Goal: Information Seeking & Learning: Learn about a topic

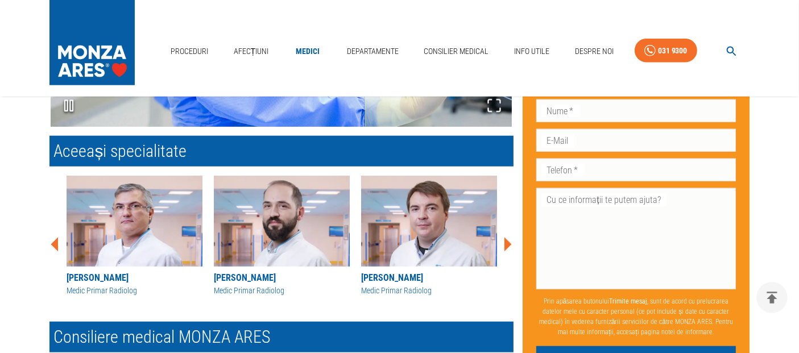
scroll to position [1200, 0]
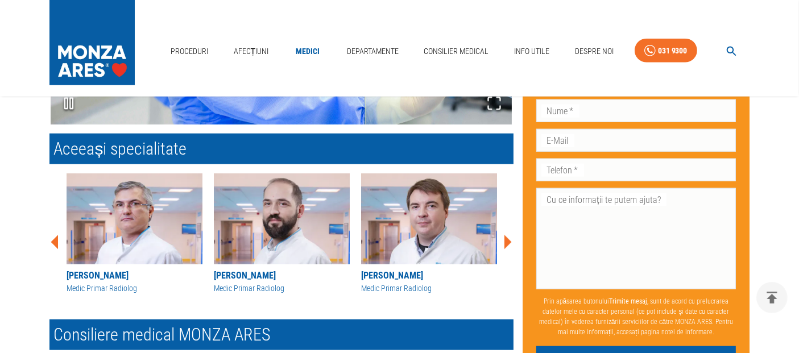
click at [148, 226] on img at bounding box center [135, 218] width 136 height 91
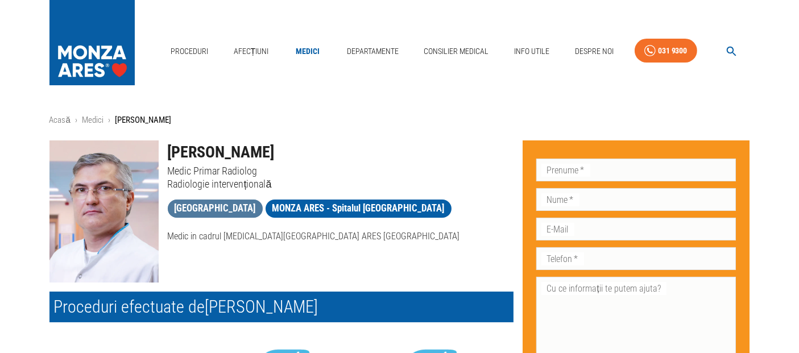
click at [240, 202] on span "[GEOGRAPHIC_DATA]" at bounding box center [215, 208] width 95 height 14
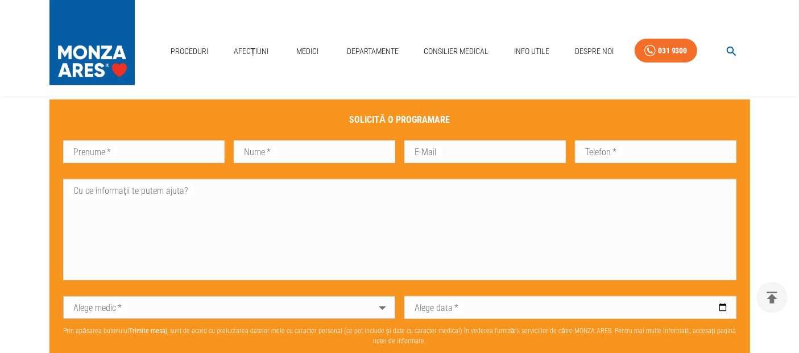
scroll to position [695, 0]
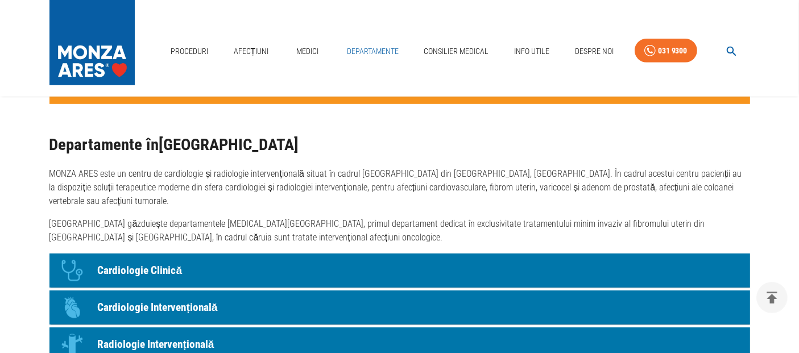
click at [379, 53] on link "Departamente" at bounding box center [372, 51] width 61 height 23
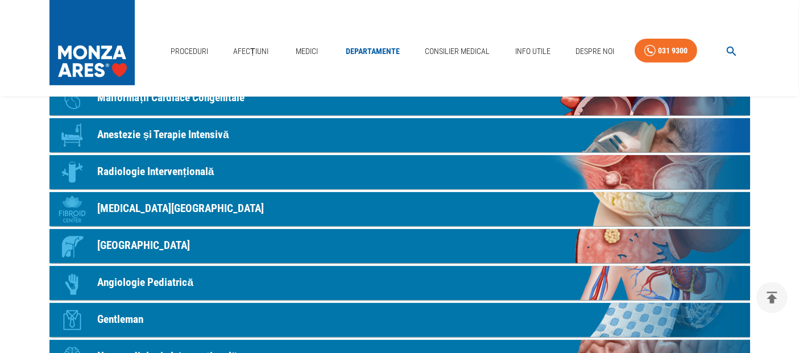
scroll to position [379, 0]
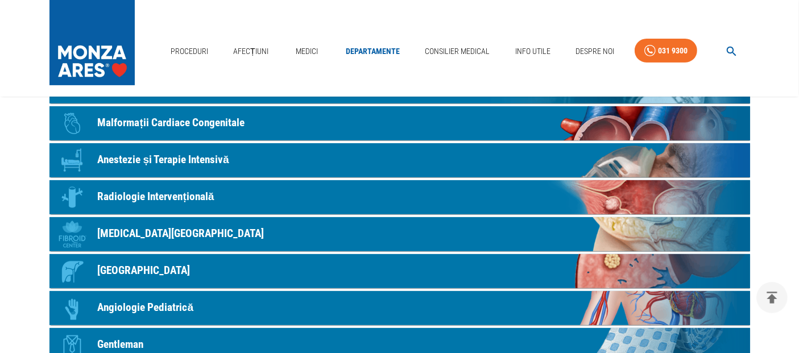
click at [185, 189] on p "Radiologie Intervențională" at bounding box center [156, 197] width 117 height 16
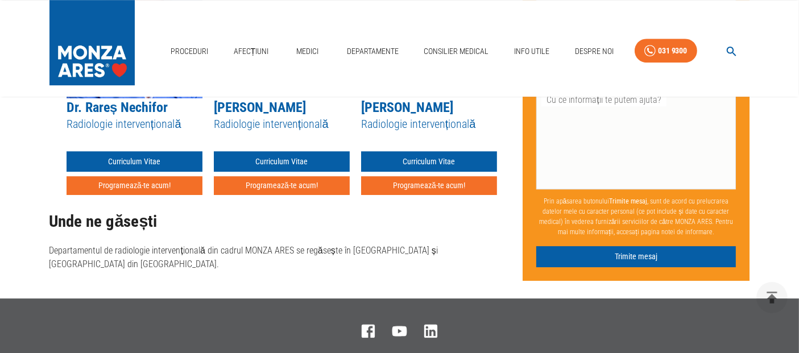
scroll to position [3537, 0]
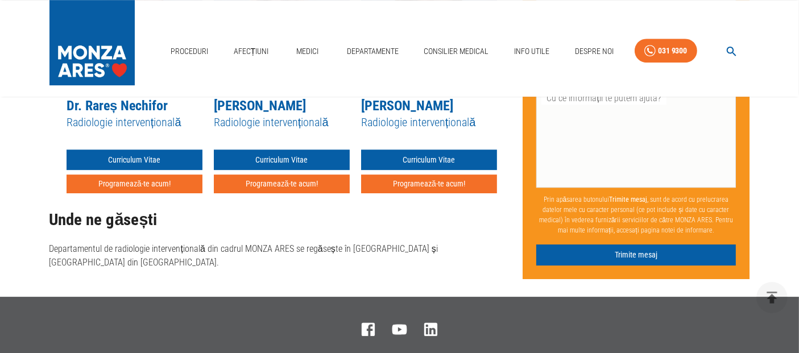
click at [321, 242] on p "Departamentul de radiologie intervențională din cadrul MONZA ARES se regăsește …" at bounding box center [281, 255] width 464 height 27
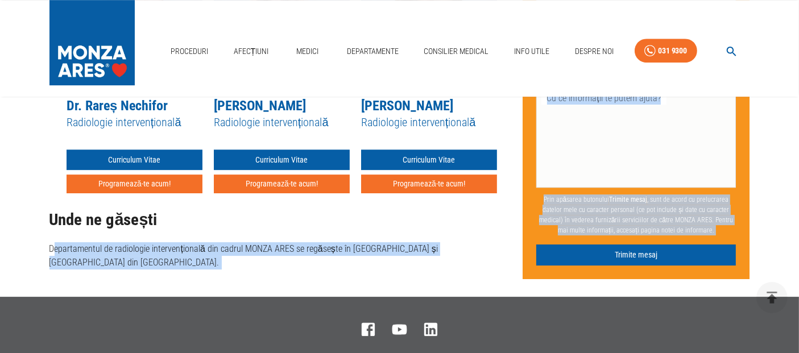
drag, startPoint x: 53, startPoint y: 220, endPoint x: 498, endPoint y: 262, distance: 446.5
click at [371, 242] on p "Departamentul de radiologie intervențională din cadrul MONZA ARES se regăsește …" at bounding box center [281, 255] width 464 height 27
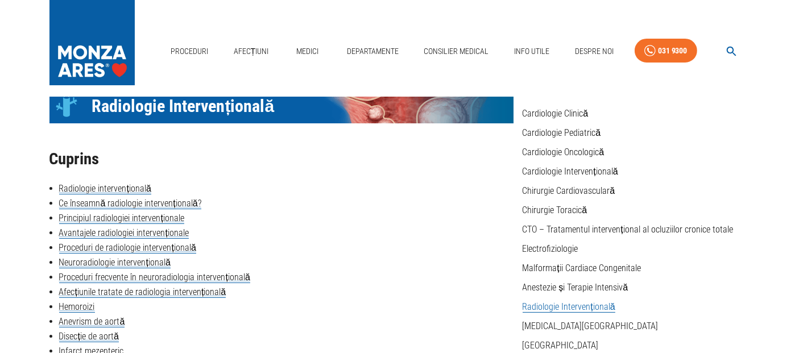
scroll to position [0, 0]
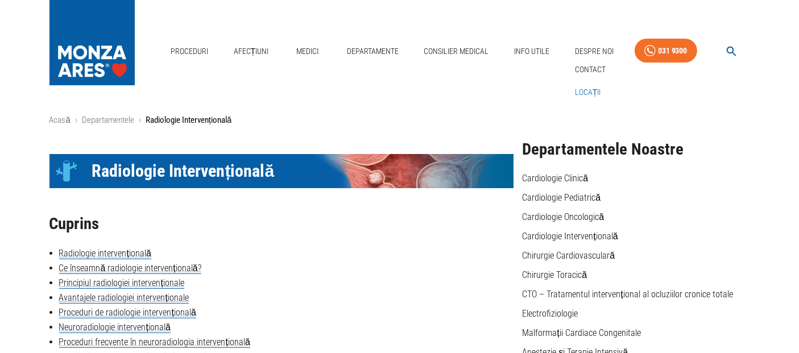
click at [592, 96] on link "Locații" at bounding box center [587, 92] width 31 height 19
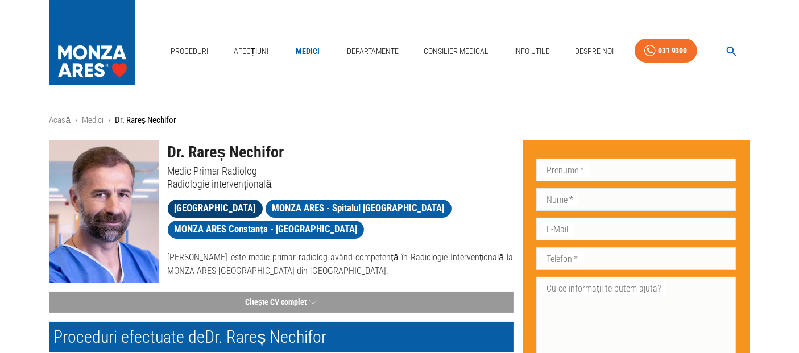
click at [237, 204] on span "[GEOGRAPHIC_DATA]" at bounding box center [215, 208] width 95 height 14
